Goal: Information Seeking & Learning: Check status

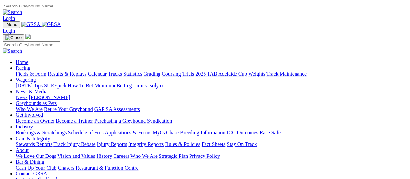
click at [68, 71] on link "Results & Replays" at bounding box center [67, 74] width 39 height 6
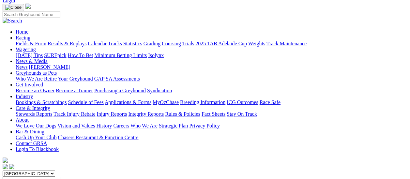
scroll to position [98, 0]
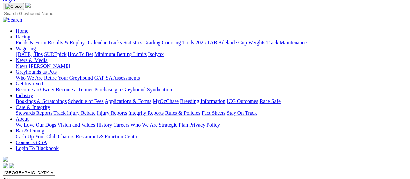
scroll to position [98, 0]
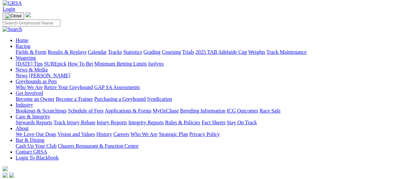
scroll to position [33, 0]
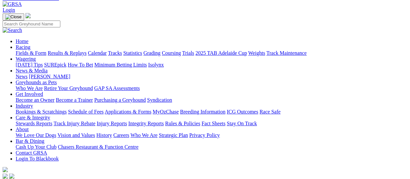
click at [34, 50] on link "Fields & Form" at bounding box center [31, 53] width 31 height 6
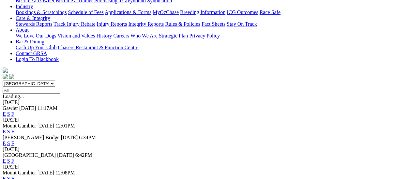
scroll to position [163, 0]
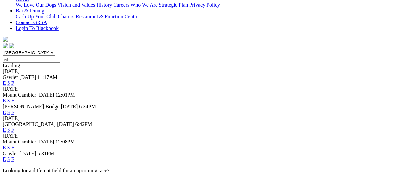
click at [14, 157] on link "F" at bounding box center [12, 160] width 3 height 6
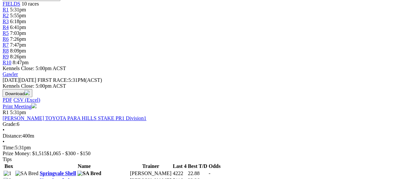
scroll to position [131, 0]
